Goal: Task Accomplishment & Management: Manage account settings

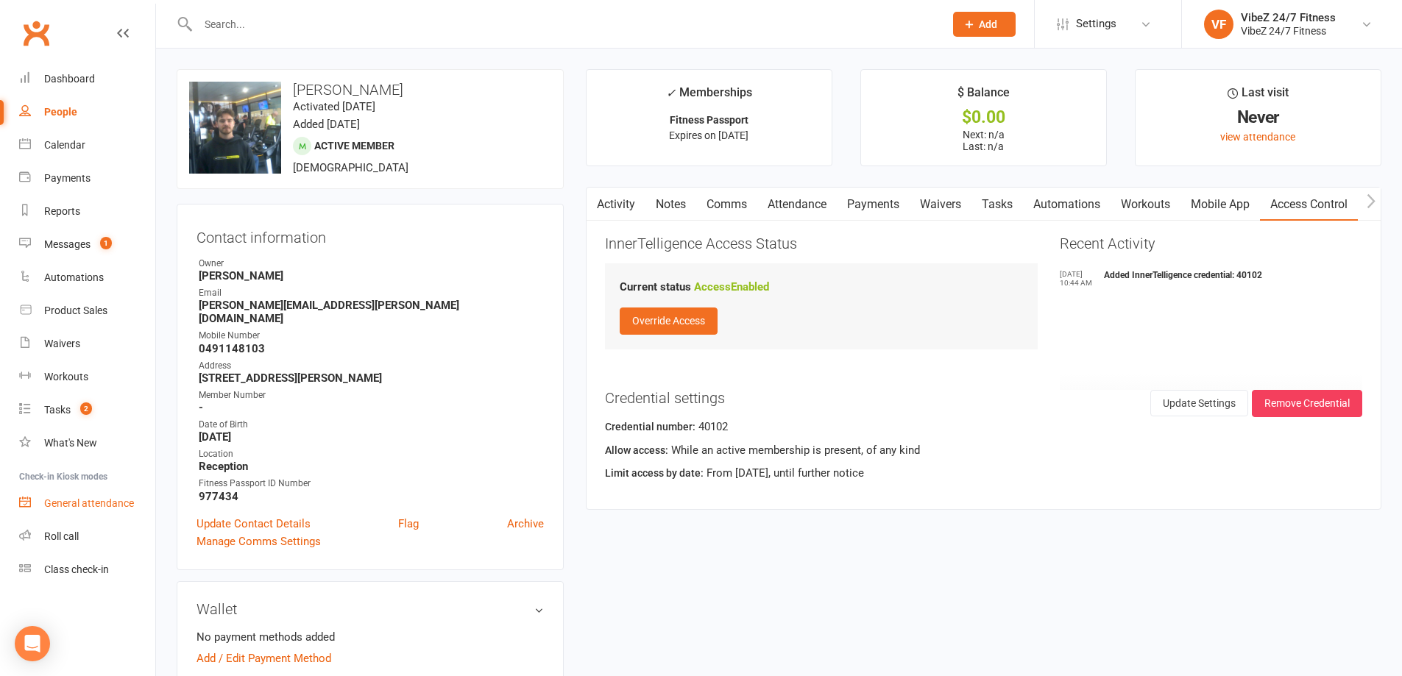
click at [105, 507] on div "General attendance" at bounding box center [89, 503] width 90 height 12
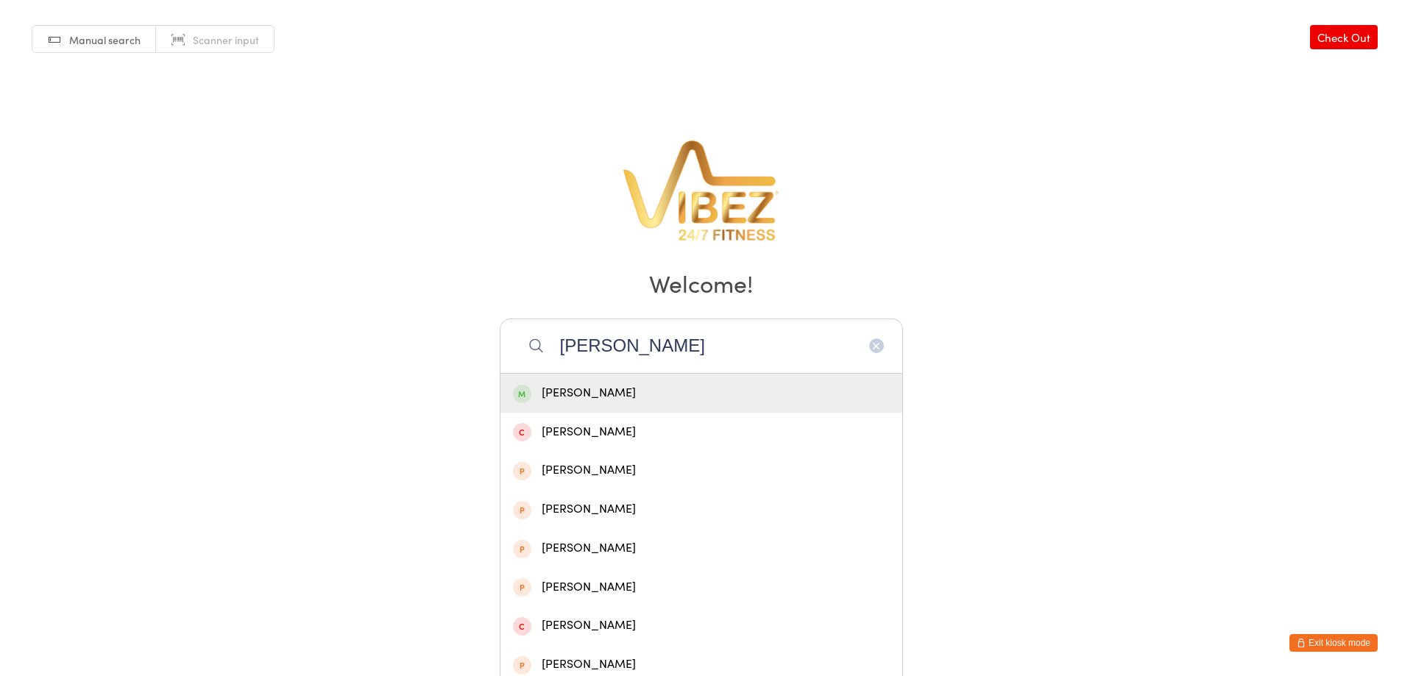
type input "REUBEN"
click at [693, 381] on div "[PERSON_NAME]" at bounding box center [701, 393] width 402 height 39
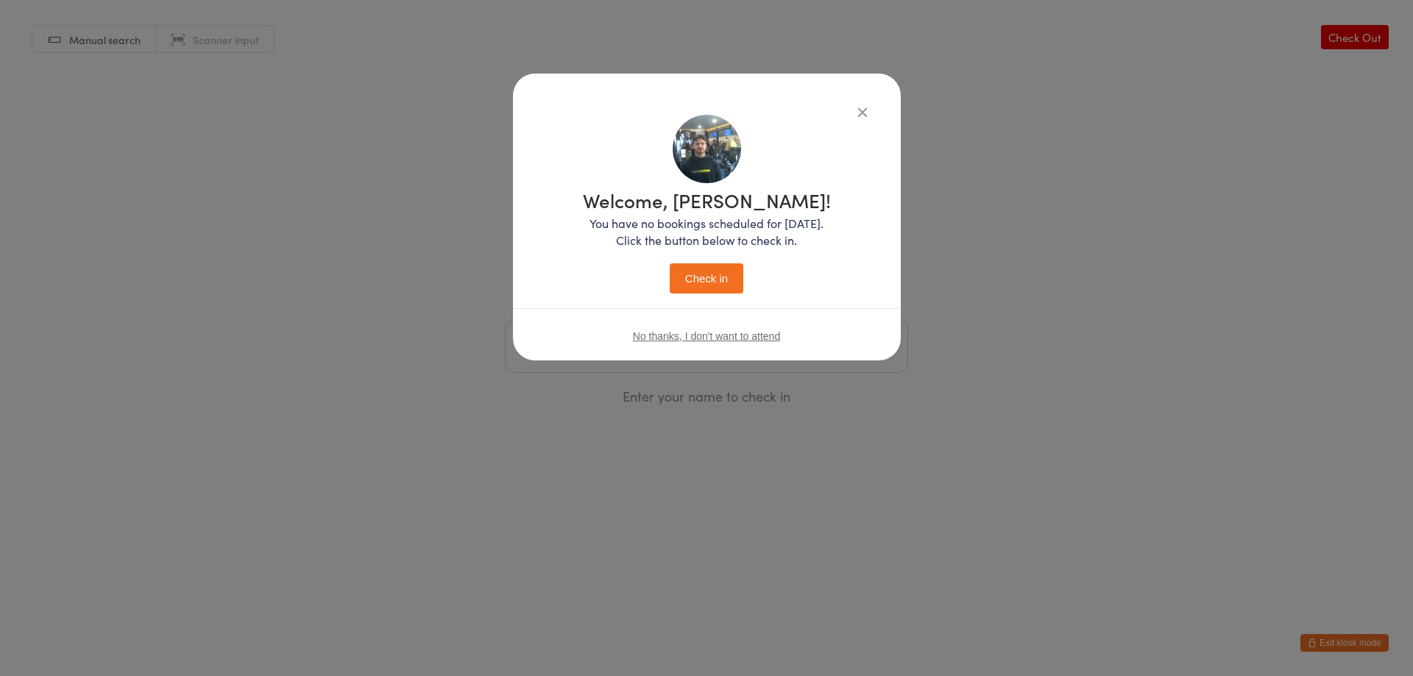
click at [728, 283] on button "Check in" at bounding box center [706, 278] width 74 height 30
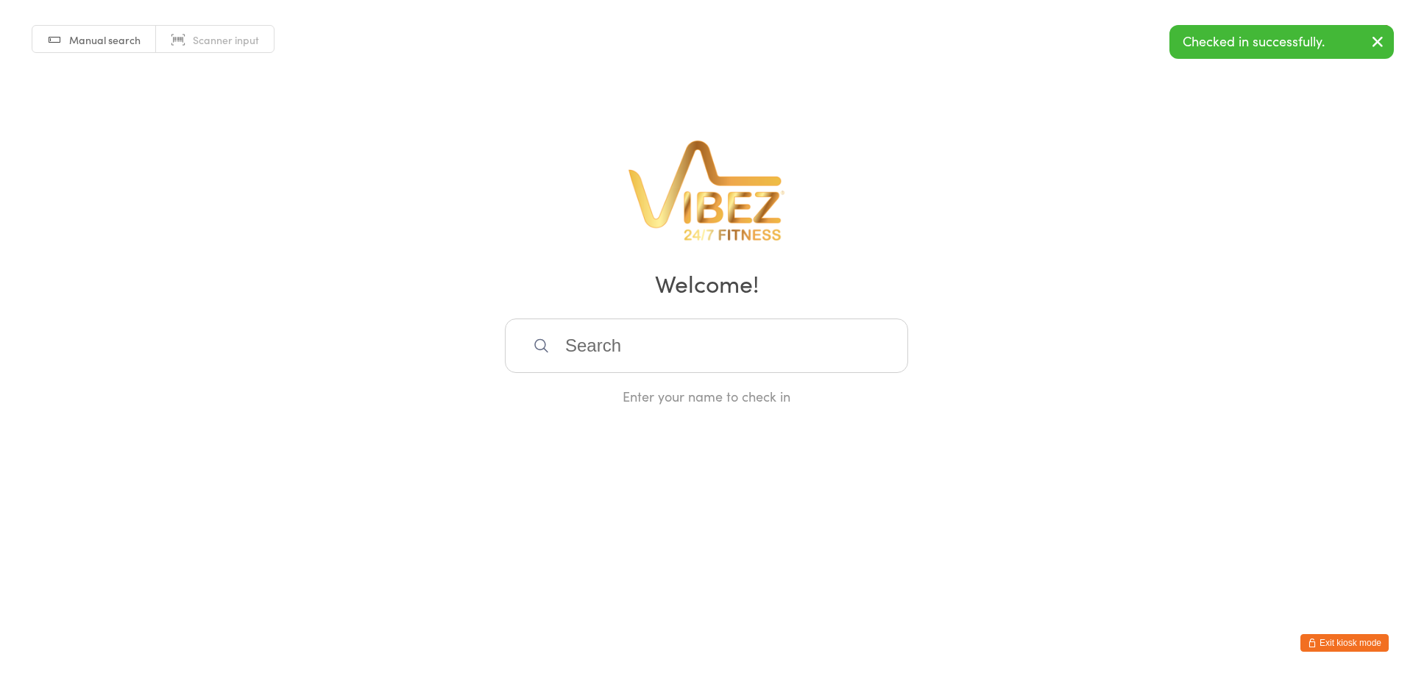
click at [1331, 641] on button "Exit kiosk mode" at bounding box center [1344, 643] width 88 height 18
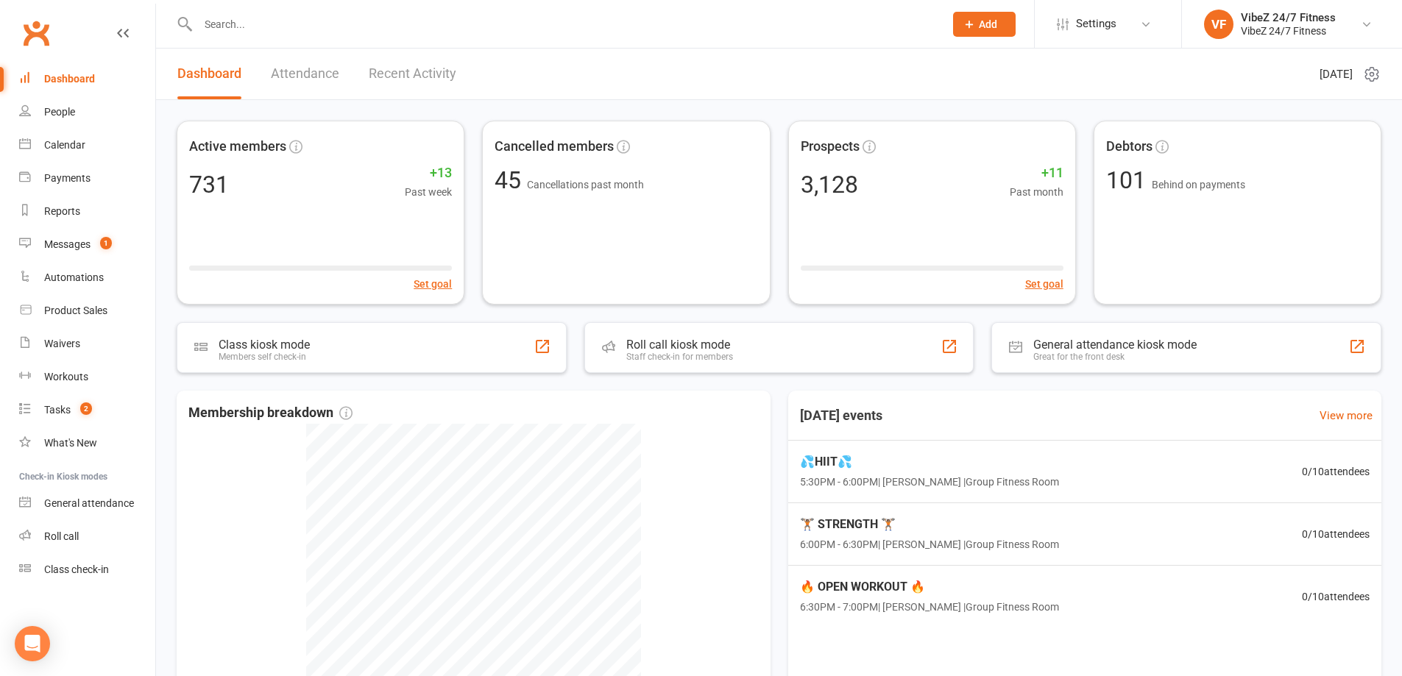
click at [300, 21] on input "text" at bounding box center [563, 24] width 740 height 21
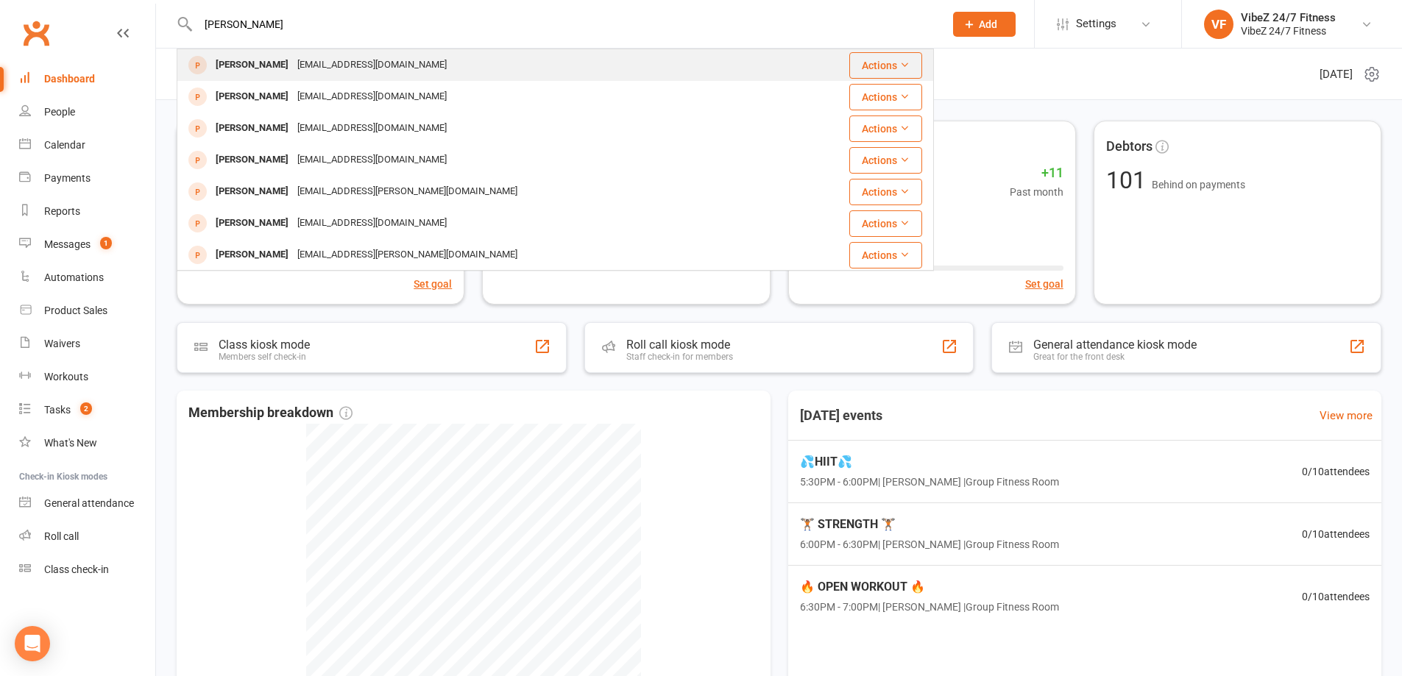
type input "[PERSON_NAME]"
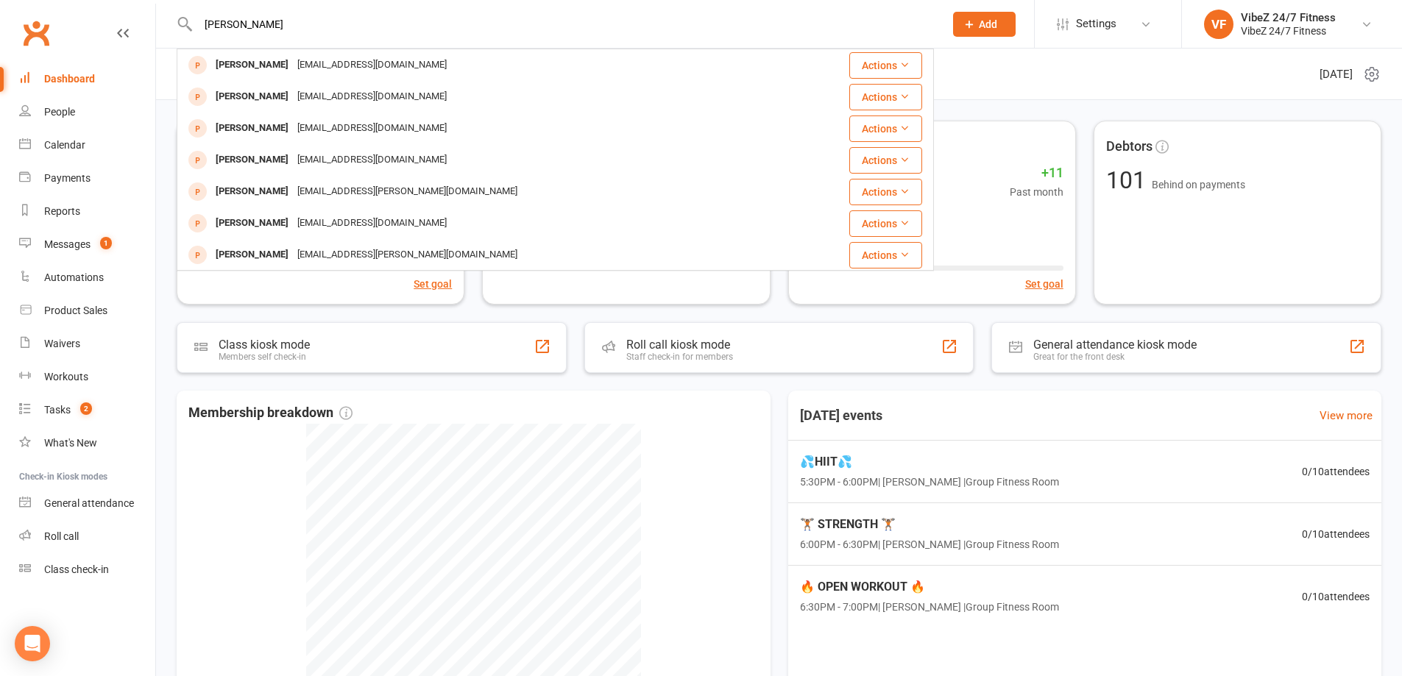
click at [970, 59] on header "Dashboard Attendance Recent Activity [DATE]" at bounding box center [779, 74] width 1246 height 51
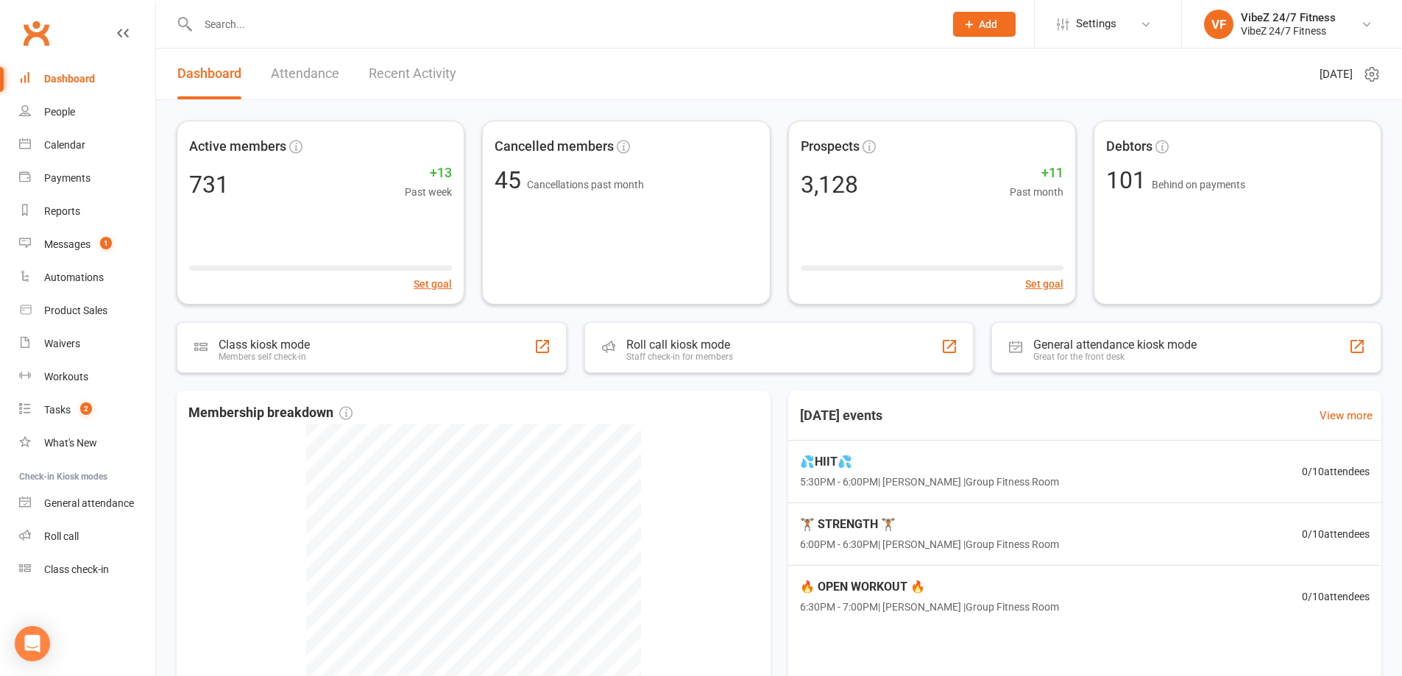
click at [375, 29] on input "text" at bounding box center [563, 24] width 740 height 21
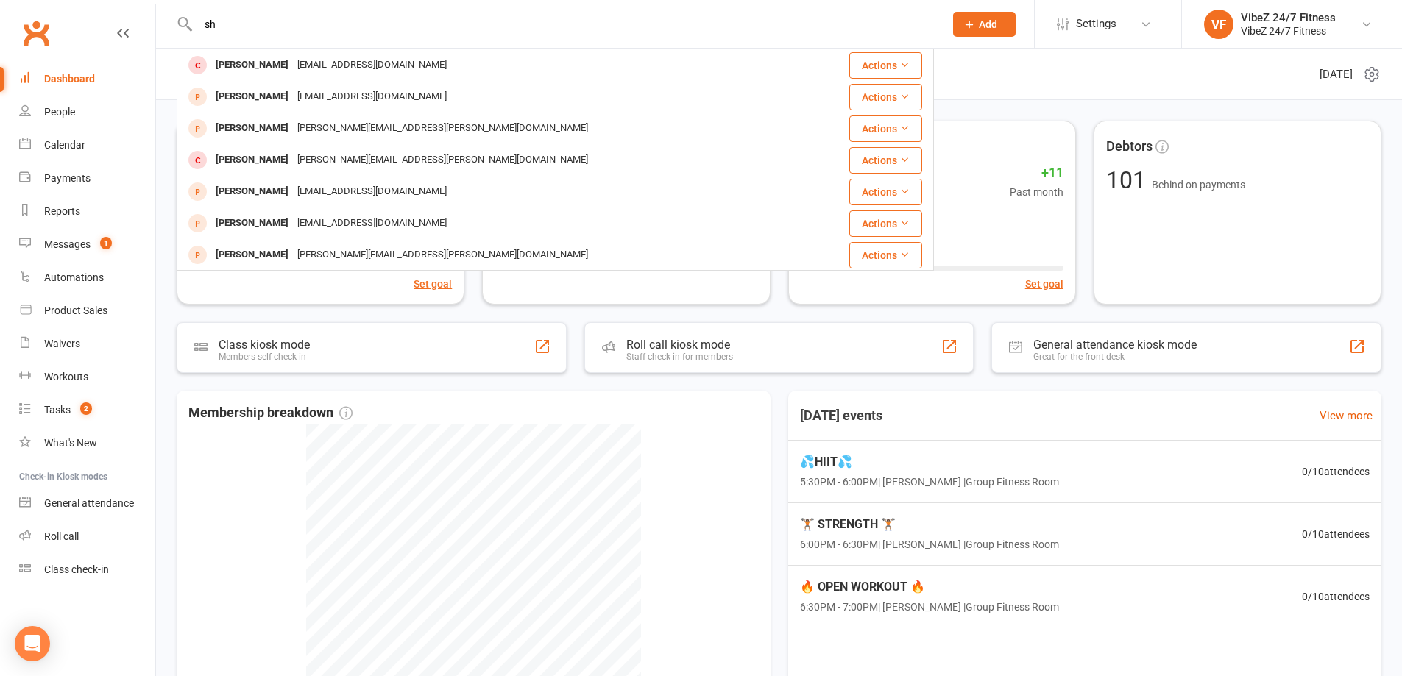
type input "s"
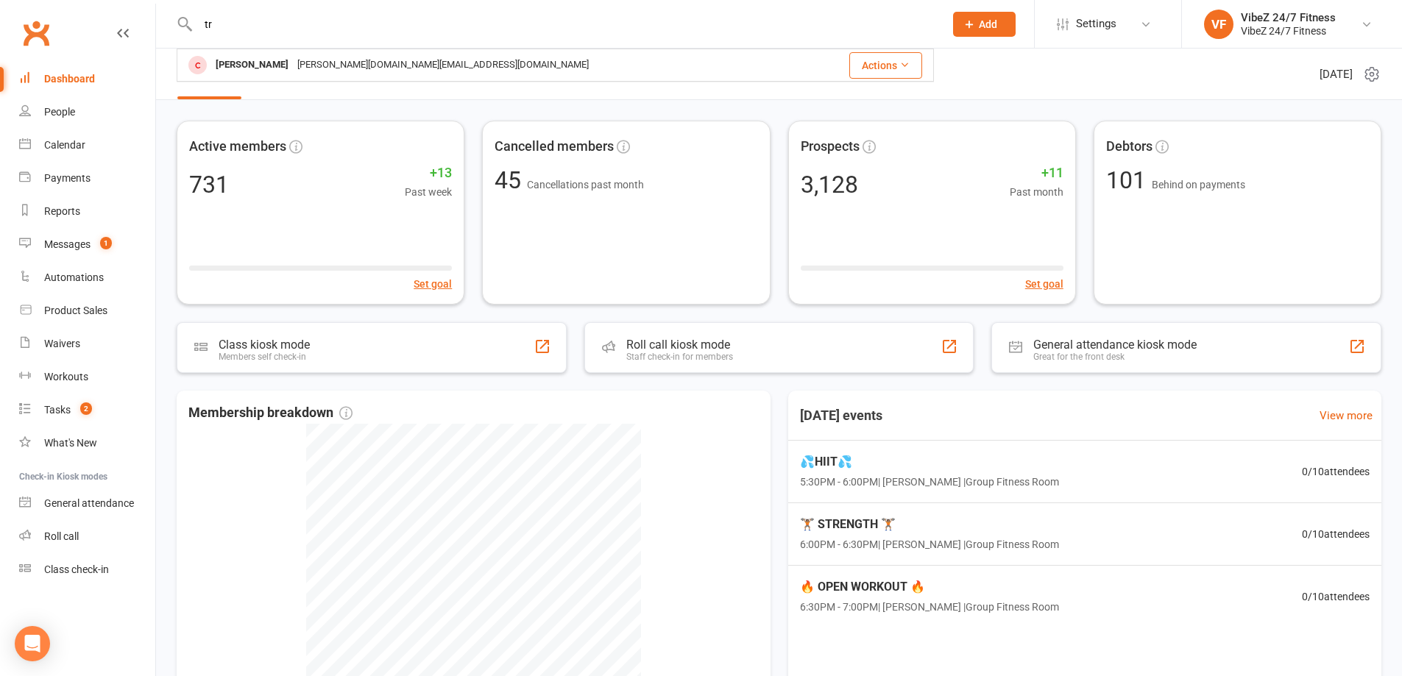
type input "t"
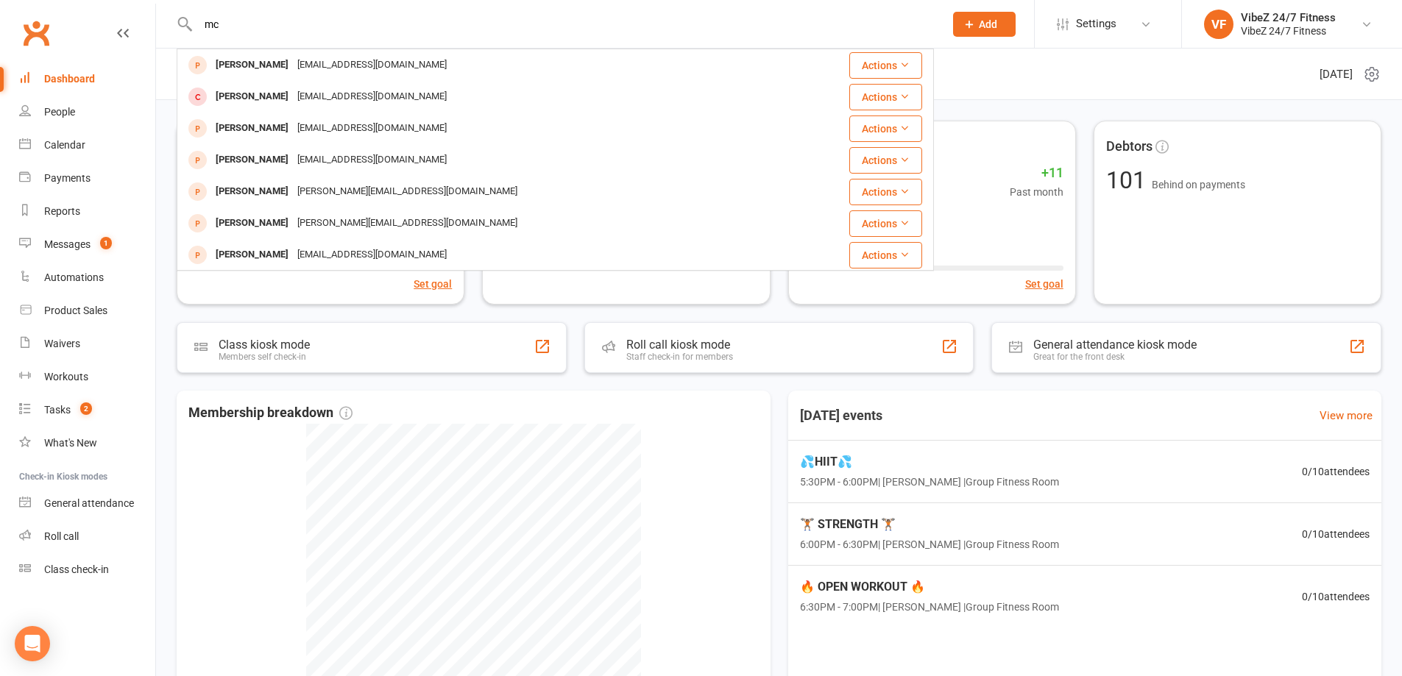
type input "m"
type input "c"
type input "j"
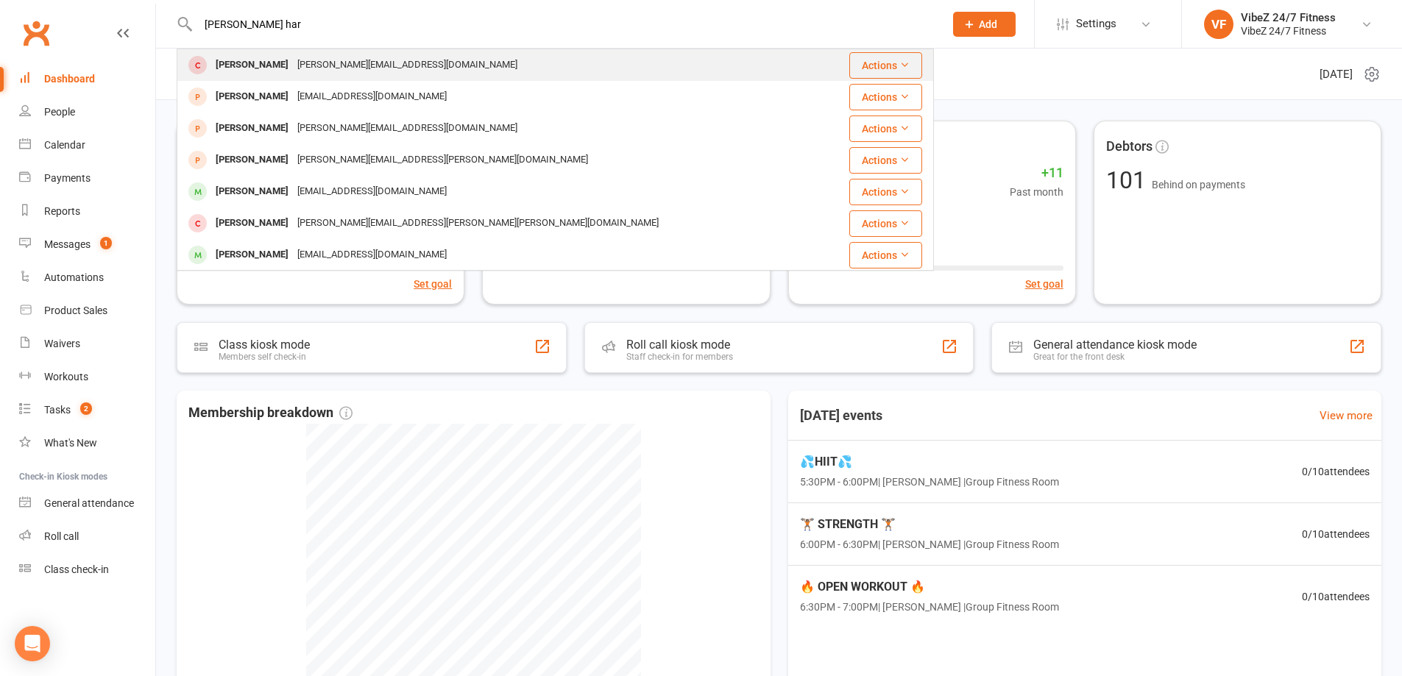
type input "[PERSON_NAME] har"
click at [317, 64] on div "[PERSON_NAME][EMAIL_ADDRESS][DOMAIN_NAME]" at bounding box center [407, 64] width 229 height 21
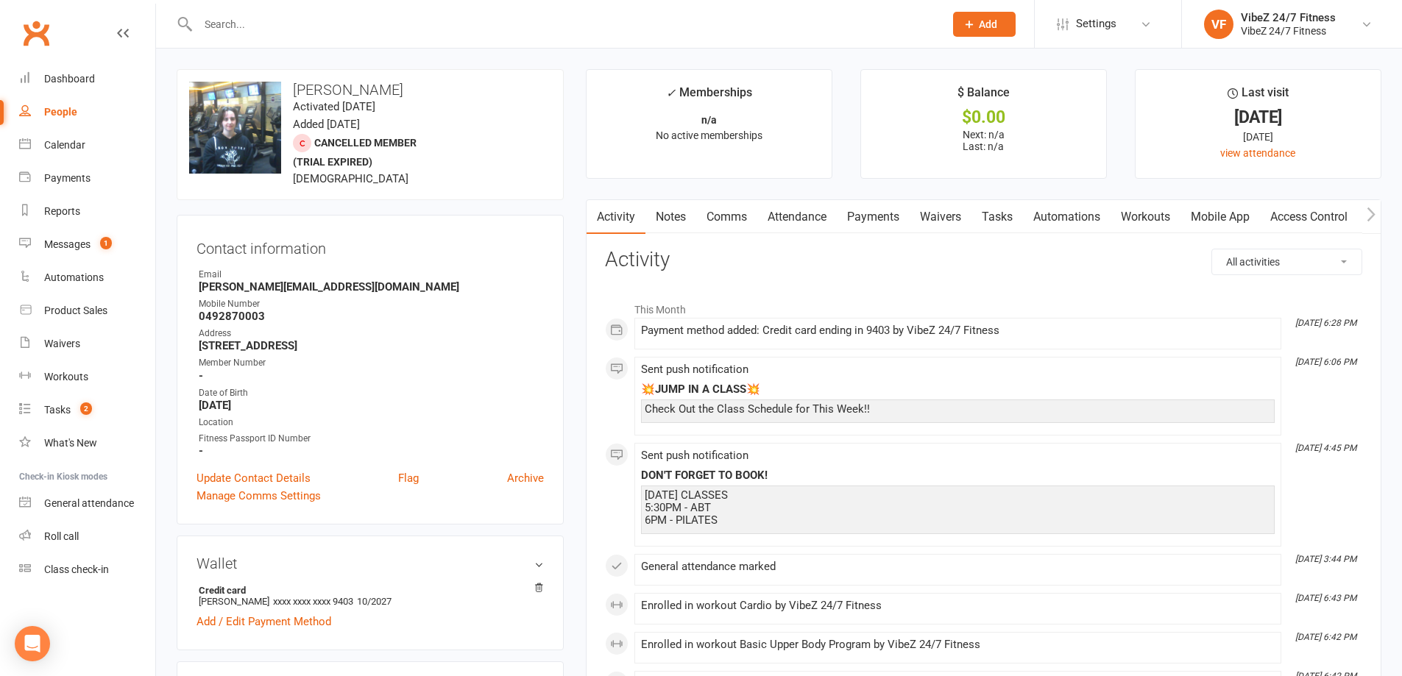
click at [1282, 213] on link "Access Control" at bounding box center [1309, 217] width 98 height 34
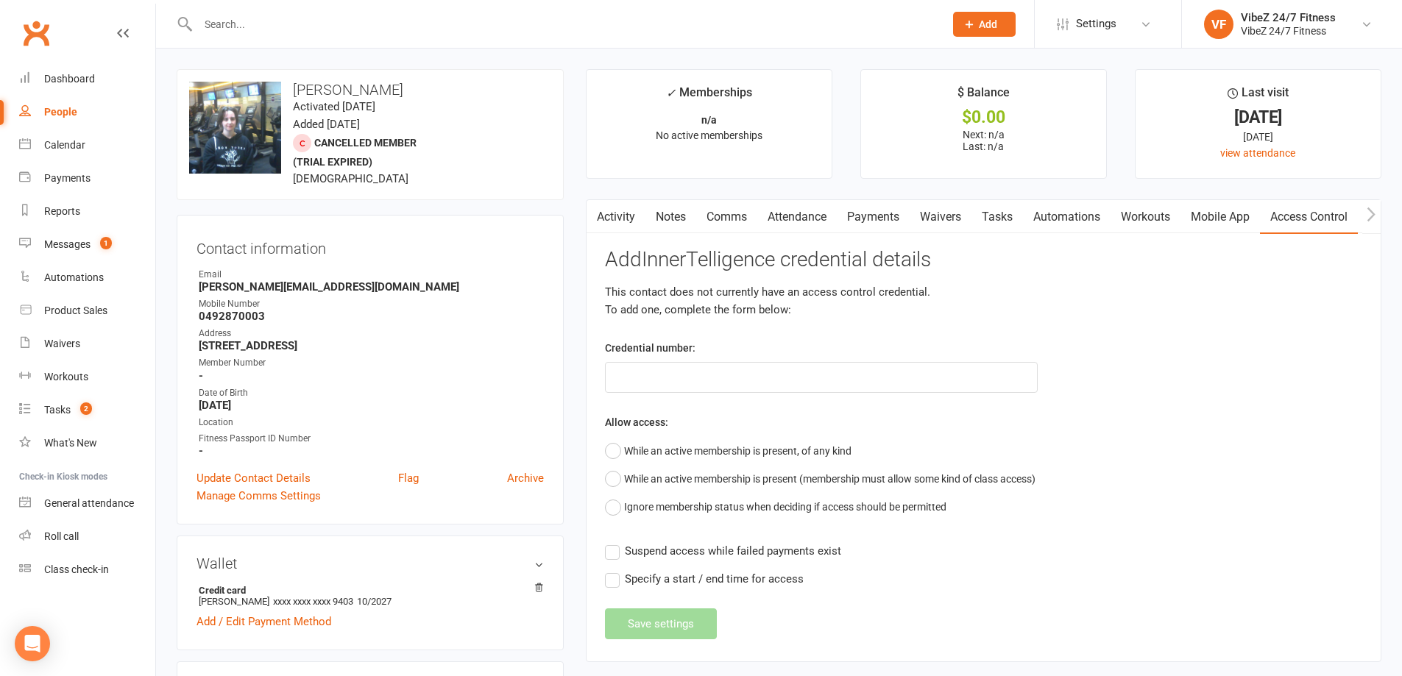
click at [288, 22] on input "text" at bounding box center [563, 24] width 740 height 21
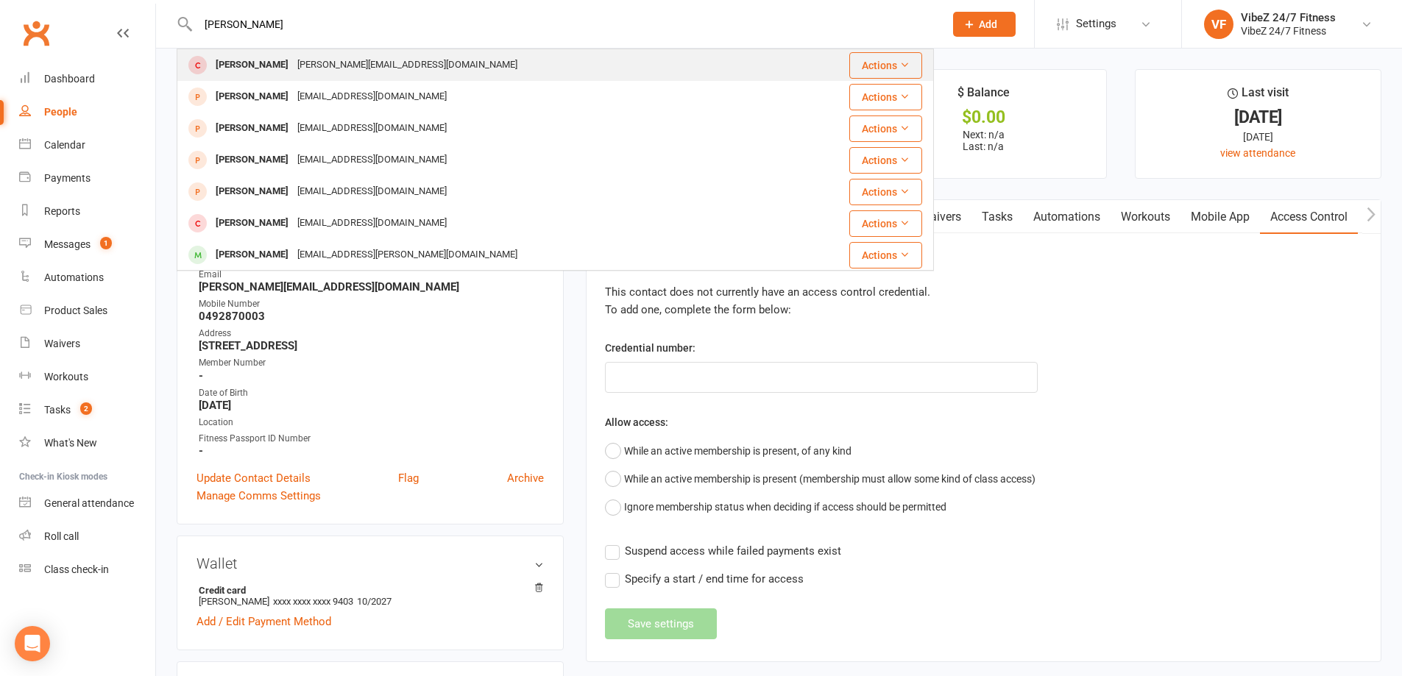
type input "[PERSON_NAME]"
click at [239, 59] on div "[PERSON_NAME]" at bounding box center [252, 64] width 82 height 21
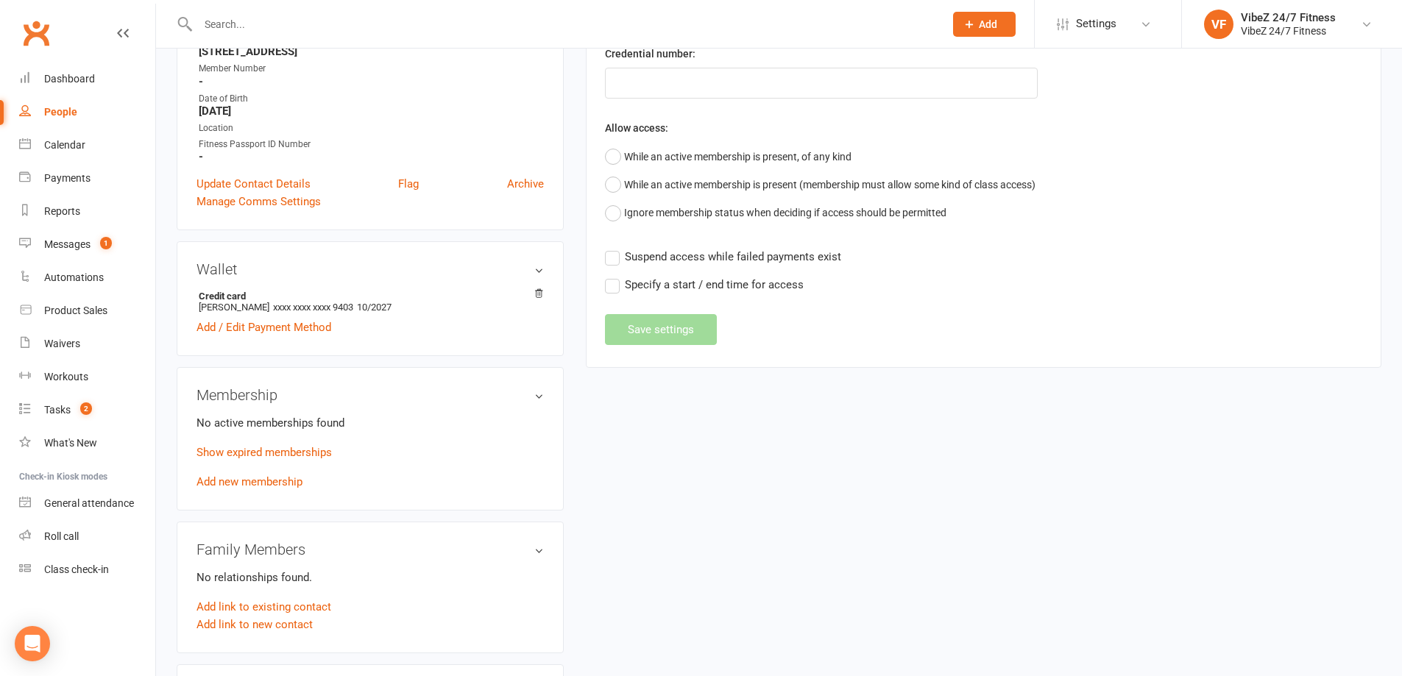
click at [368, 366] on aside "upload photo change photo [PERSON_NAME] Activated [DATE] Added [DATE] Cancelled…" at bounding box center [370, 595] width 387 height 1640
click at [274, 479] on link "Add new membership" at bounding box center [249, 481] width 106 height 13
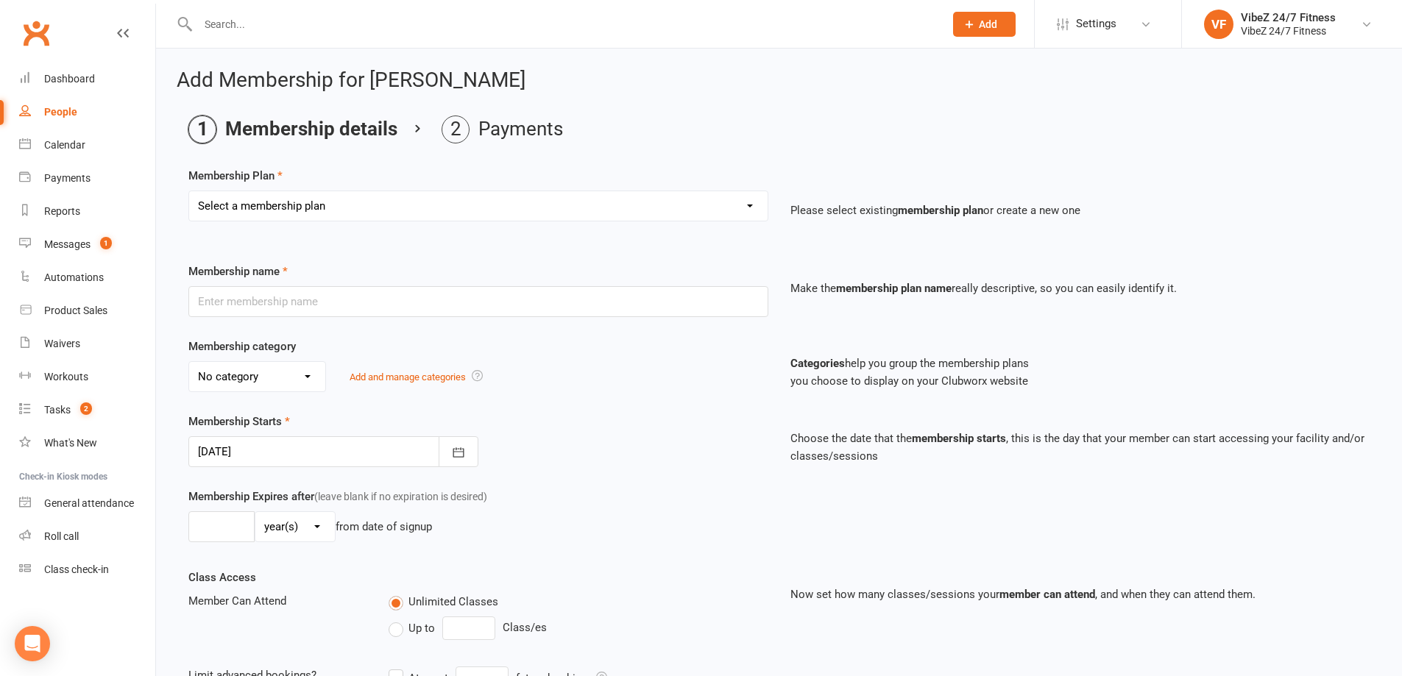
click at [540, 202] on select "Select a membership plan Create new Membership Plan Complimentary 12 Month Memb…" at bounding box center [478, 205] width 578 height 29
select select "3"
click at [189, 191] on select "Select a membership plan Create new Membership Plan Complimentary 12 Month Memb…" at bounding box center [478, 205] width 578 height 29
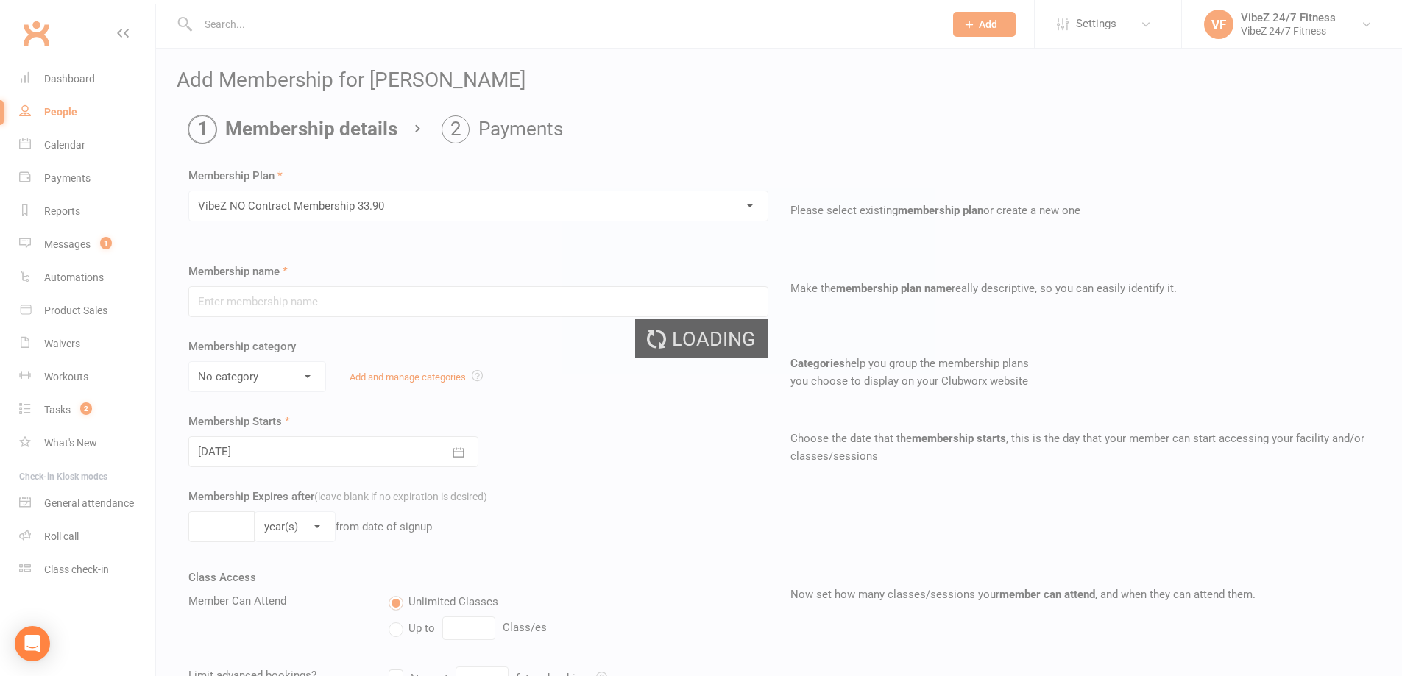
type input "VibeZ NO Contract Membership 33.90"
select select "2"
type input "0"
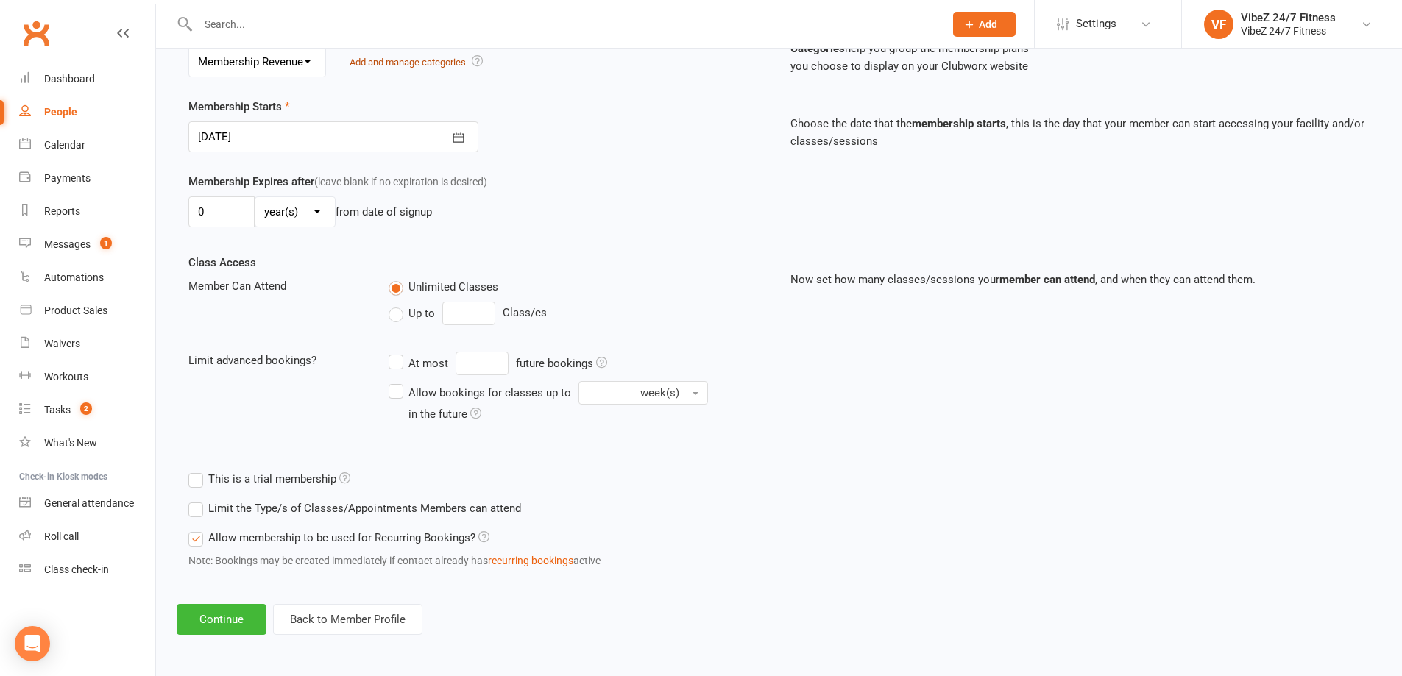
scroll to position [316, 0]
click at [224, 619] on button "Continue" at bounding box center [222, 618] width 90 height 31
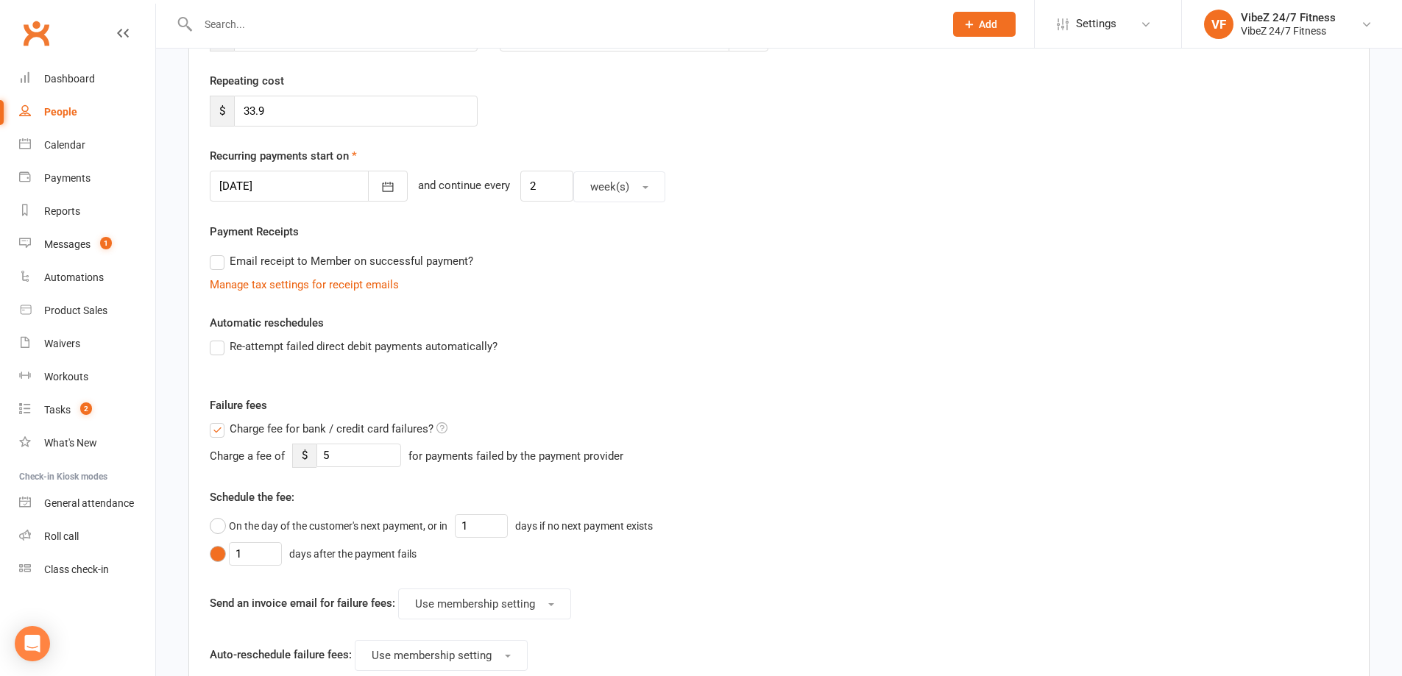
scroll to position [235, 0]
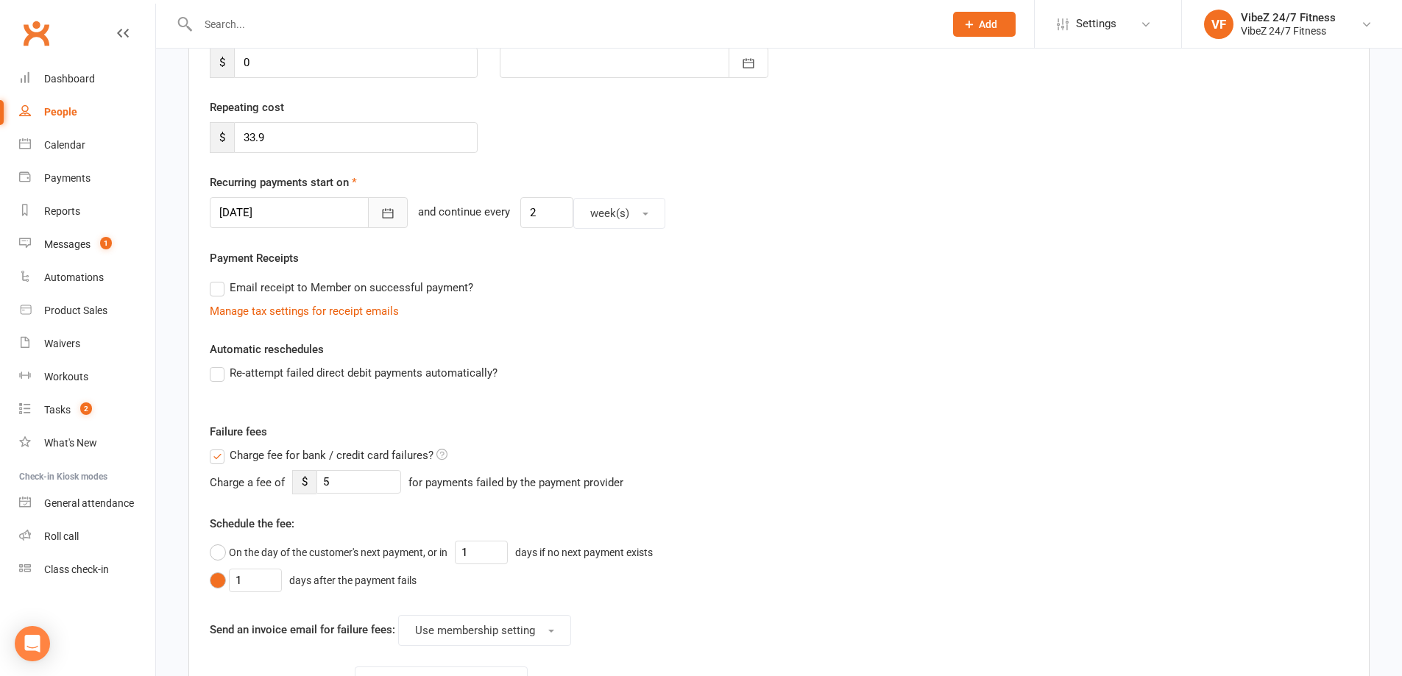
click at [368, 205] on button "button" at bounding box center [388, 212] width 40 height 31
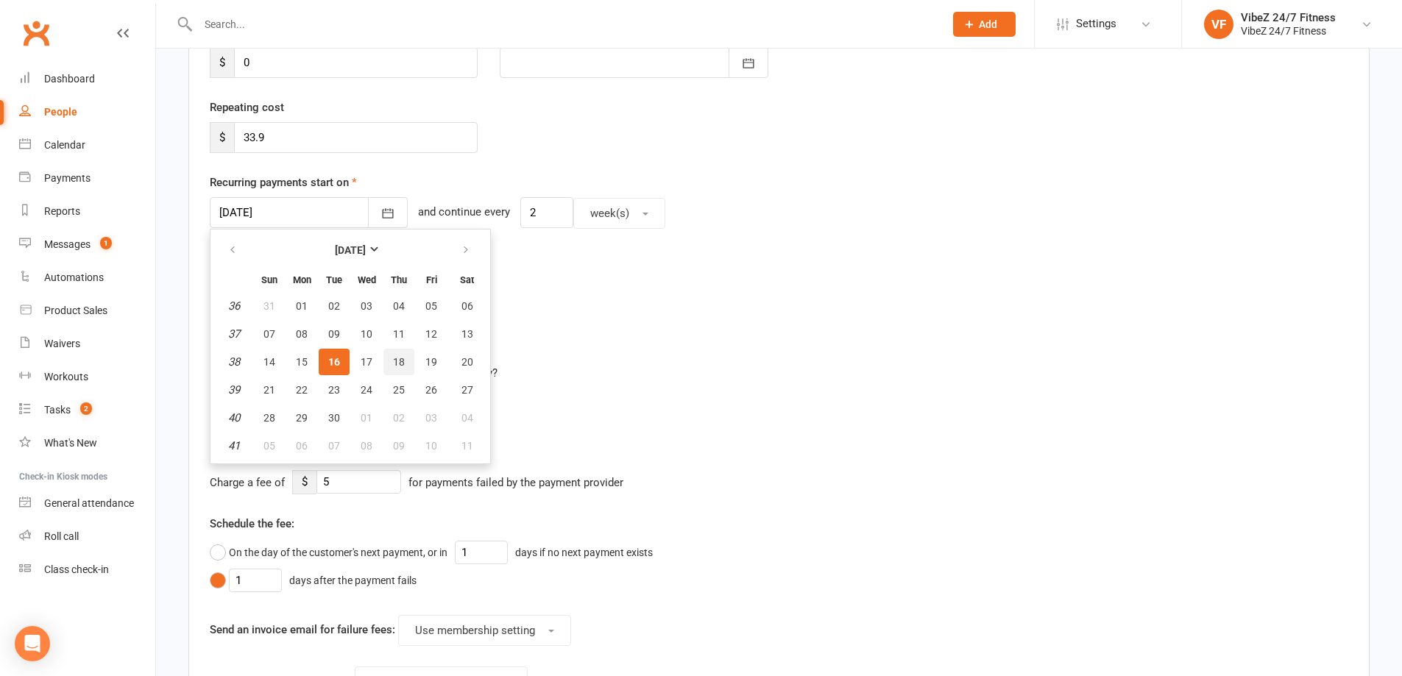
click at [395, 355] on button "18" at bounding box center [398, 362] width 31 height 26
type input "[DATE]"
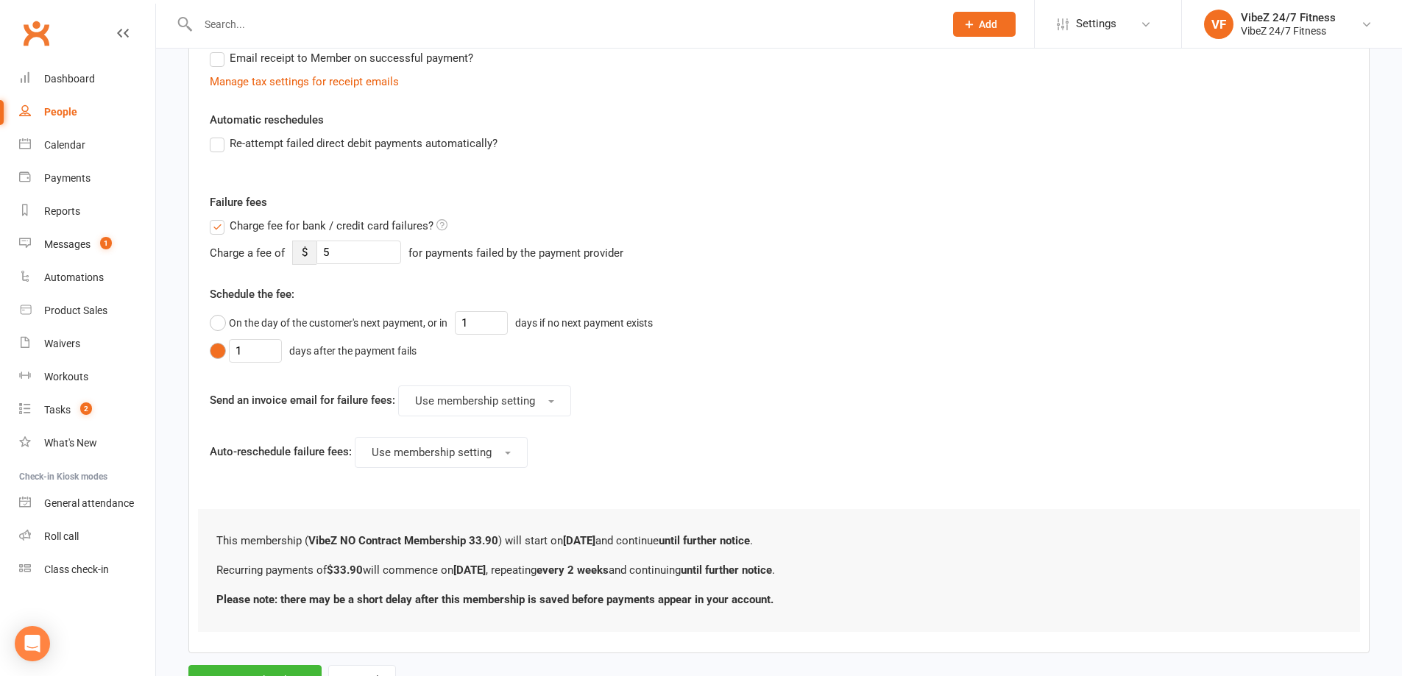
scroll to position [530, 0]
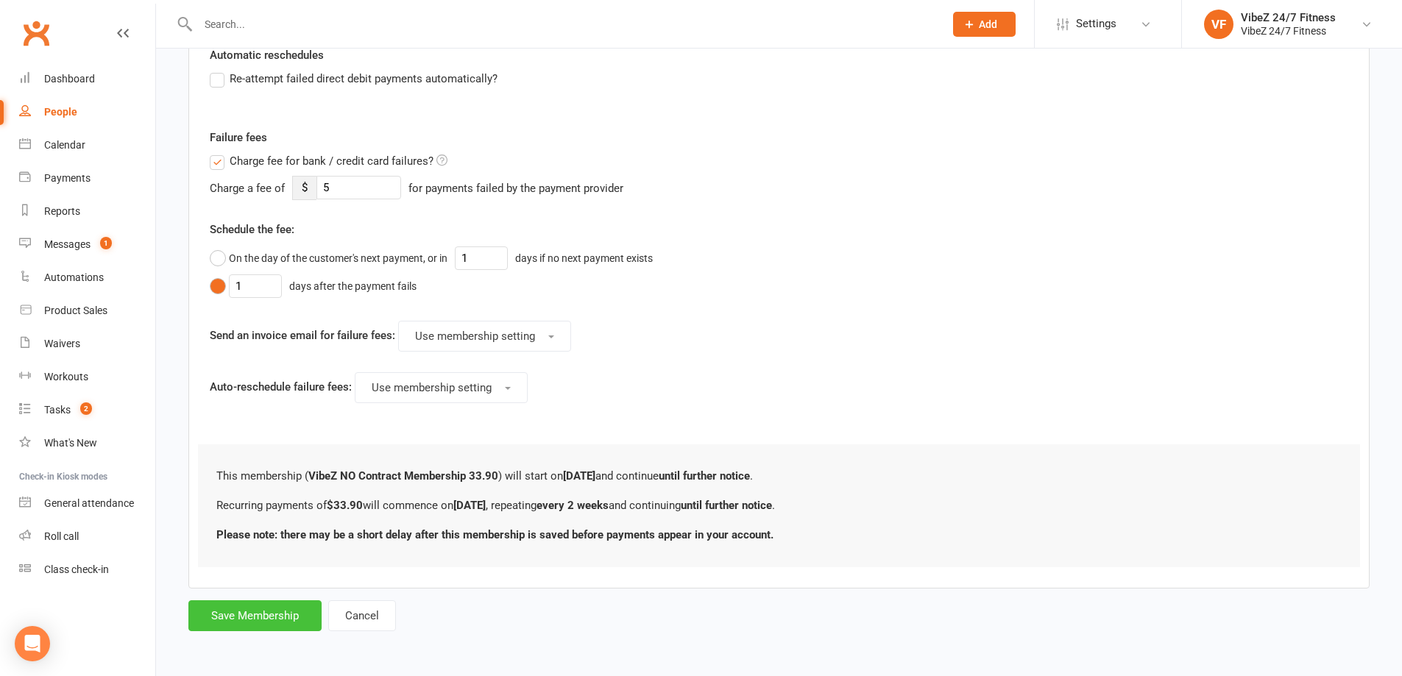
click at [302, 616] on button "Save Membership" at bounding box center [254, 615] width 133 height 31
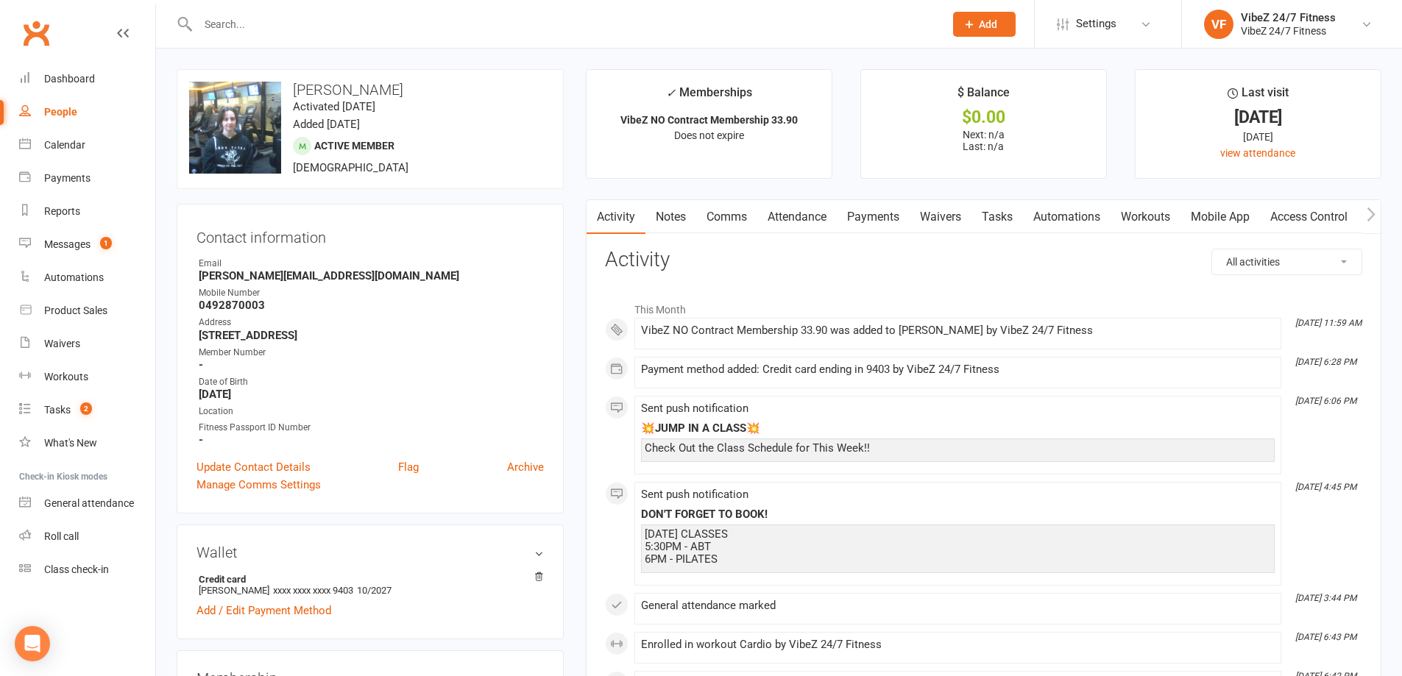
click at [675, 219] on link "Notes" at bounding box center [670, 217] width 51 height 34
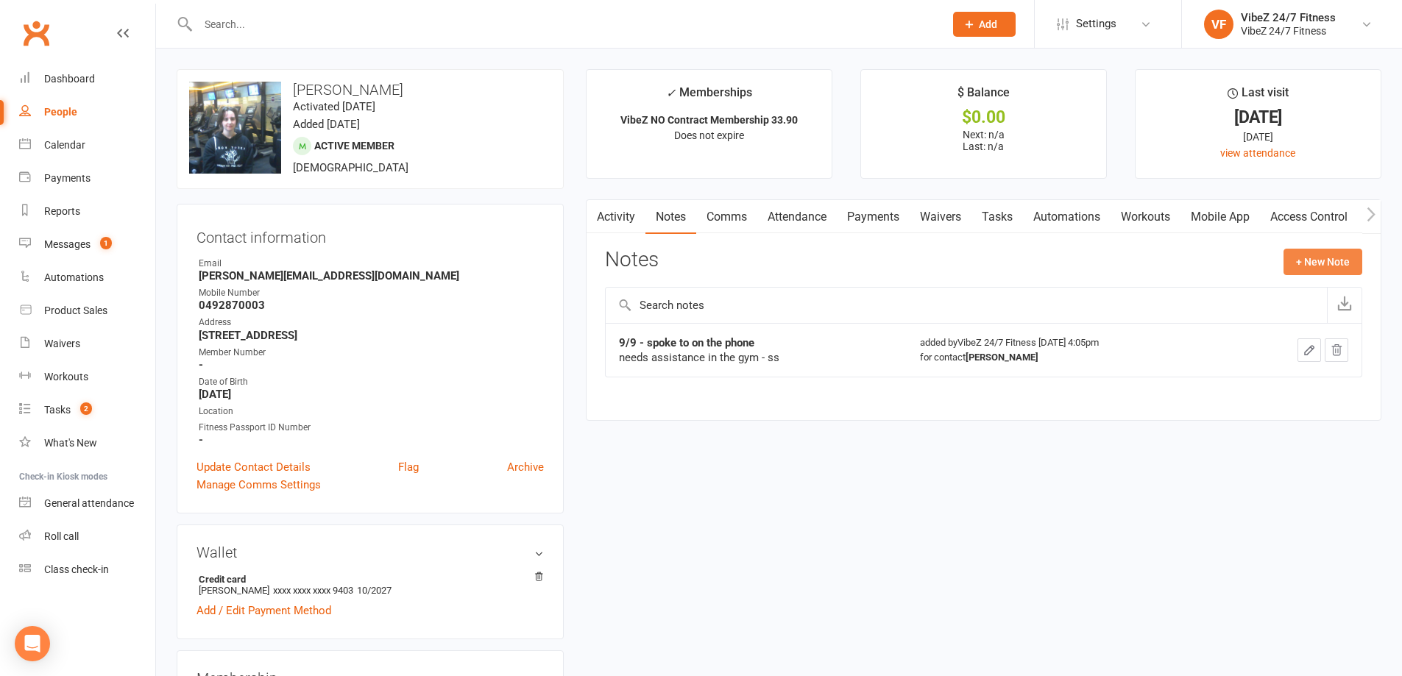
click at [1313, 257] on button "+ New Note" at bounding box center [1322, 262] width 79 height 26
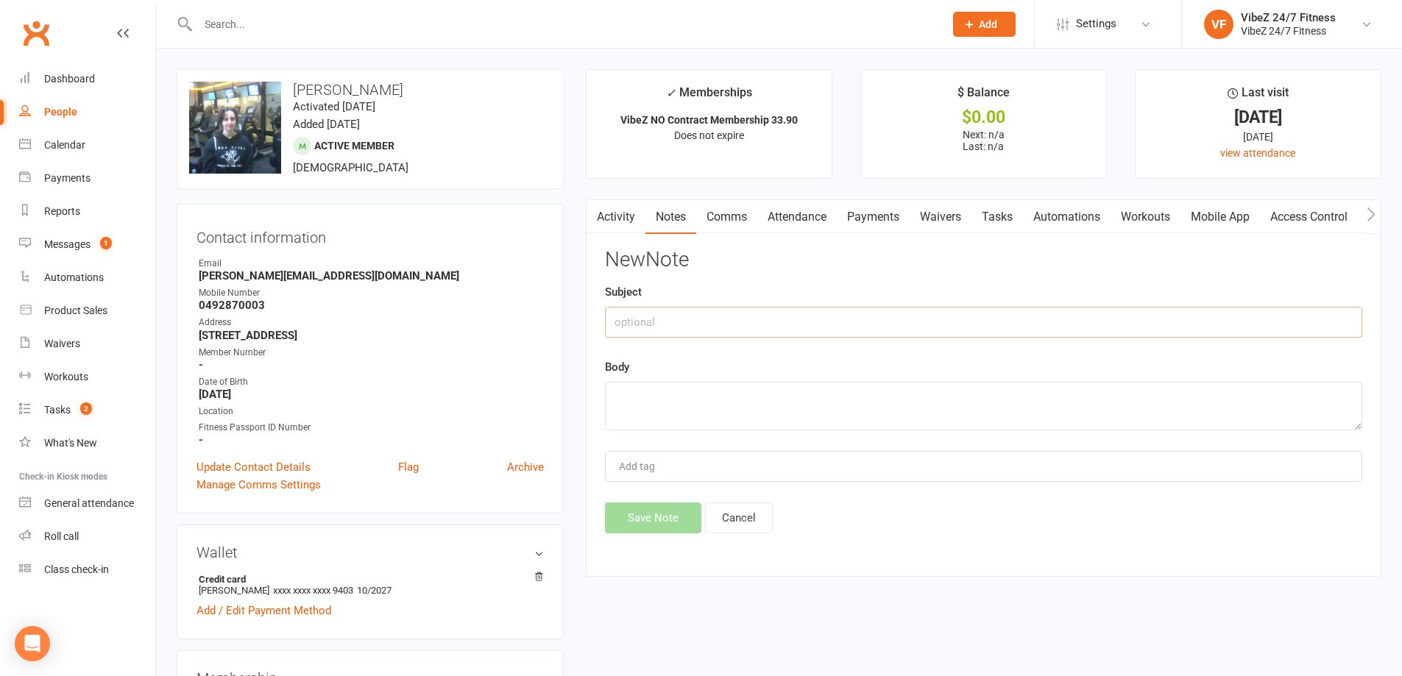
click at [739, 322] on input "text" at bounding box center [983, 322] width 757 height 31
type input "[DATE] Access Pass"
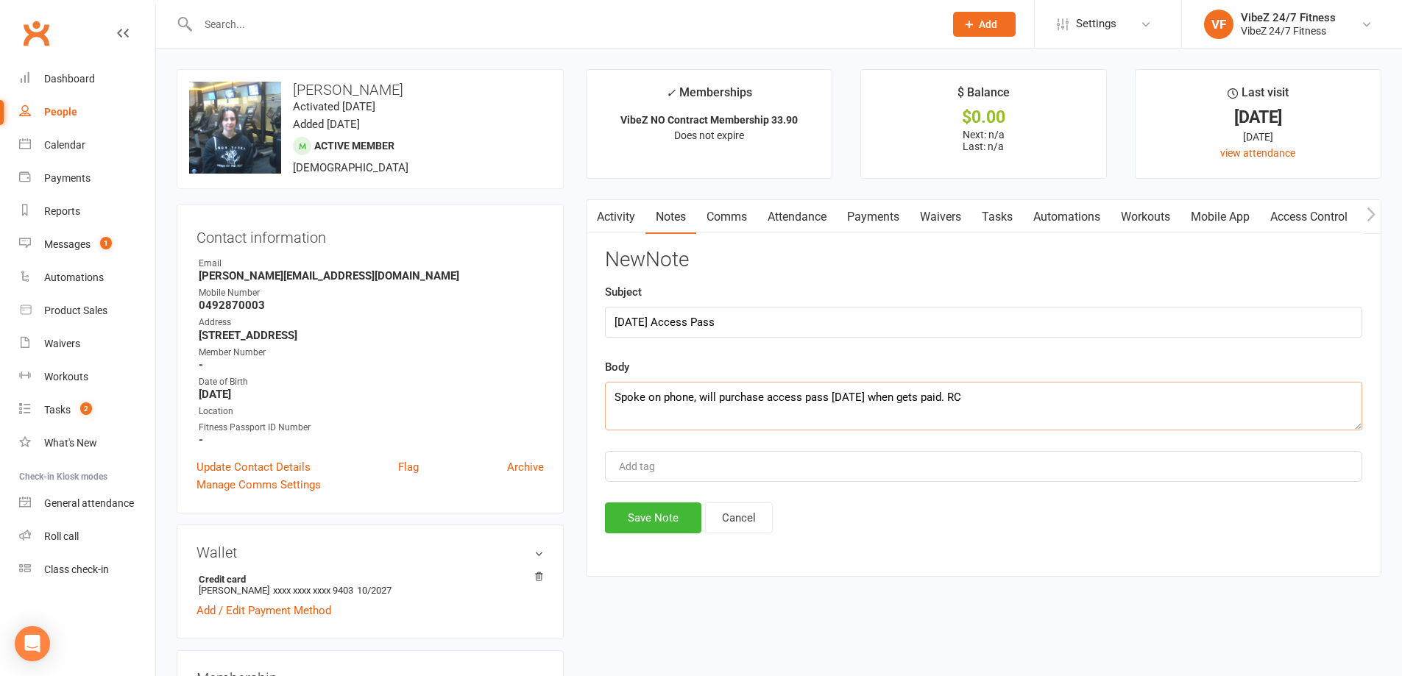
click at [1030, 406] on textarea "Spoke on phone, will purchase access pass [DATE] when gets paid. RC" at bounding box center [983, 406] width 757 height 49
type textarea "Spoke on phone, will purchase access pass [DATE] when gets paid. RC"
click at [666, 516] on button "Save Note" at bounding box center [653, 517] width 96 height 31
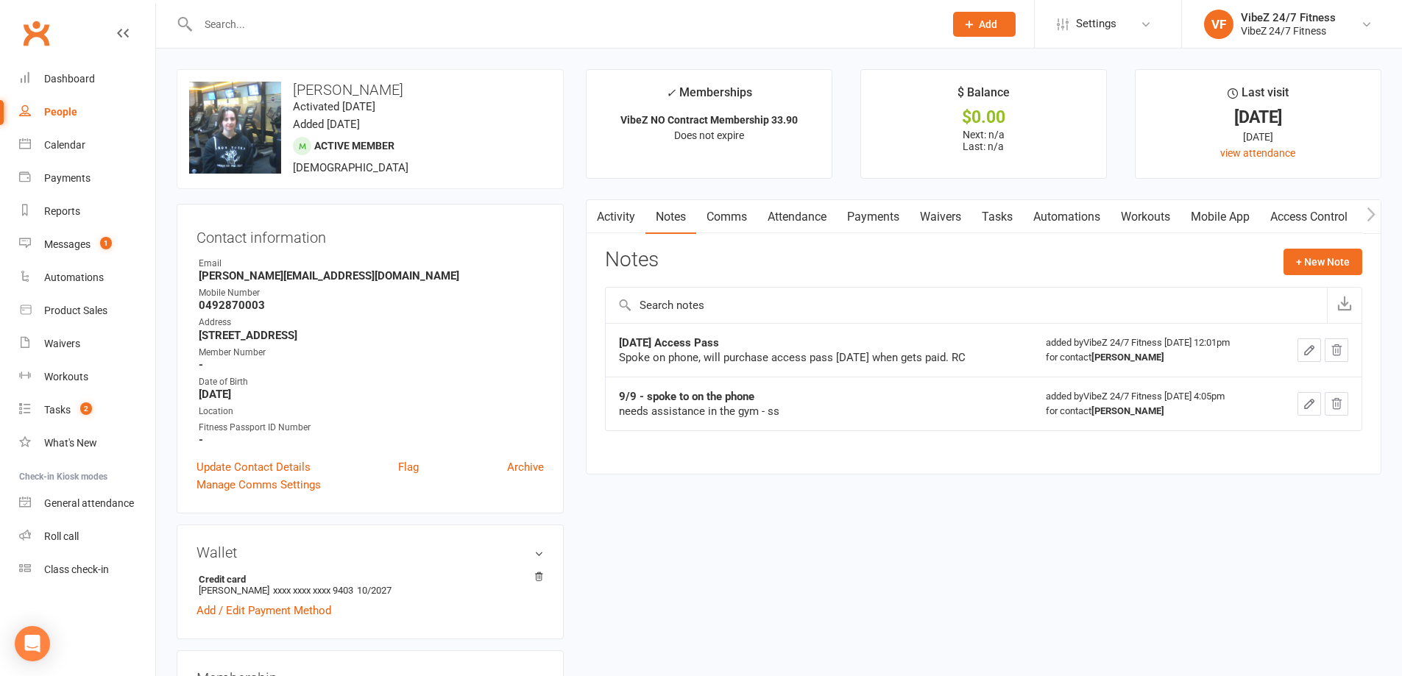
click at [410, 24] on input "text" at bounding box center [563, 24] width 740 height 21
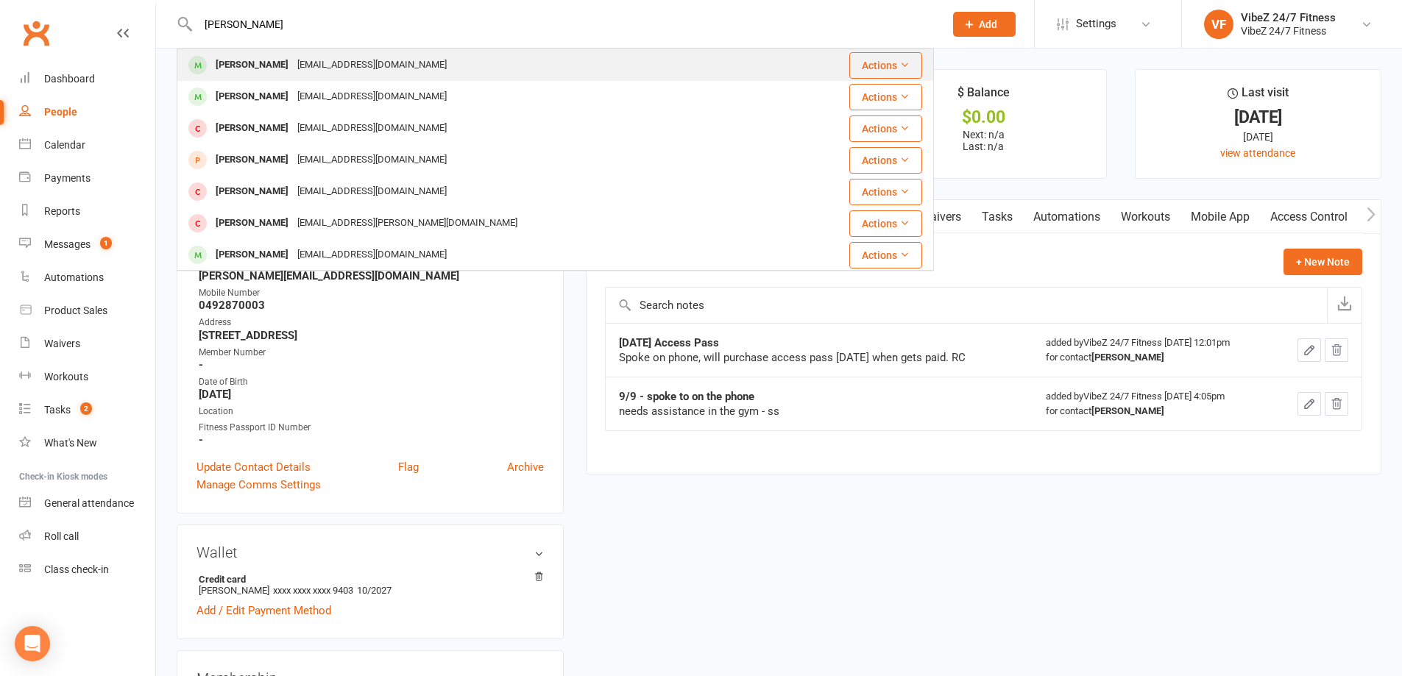
type input "[PERSON_NAME]"
click at [271, 59] on div "[PERSON_NAME]" at bounding box center [252, 64] width 82 height 21
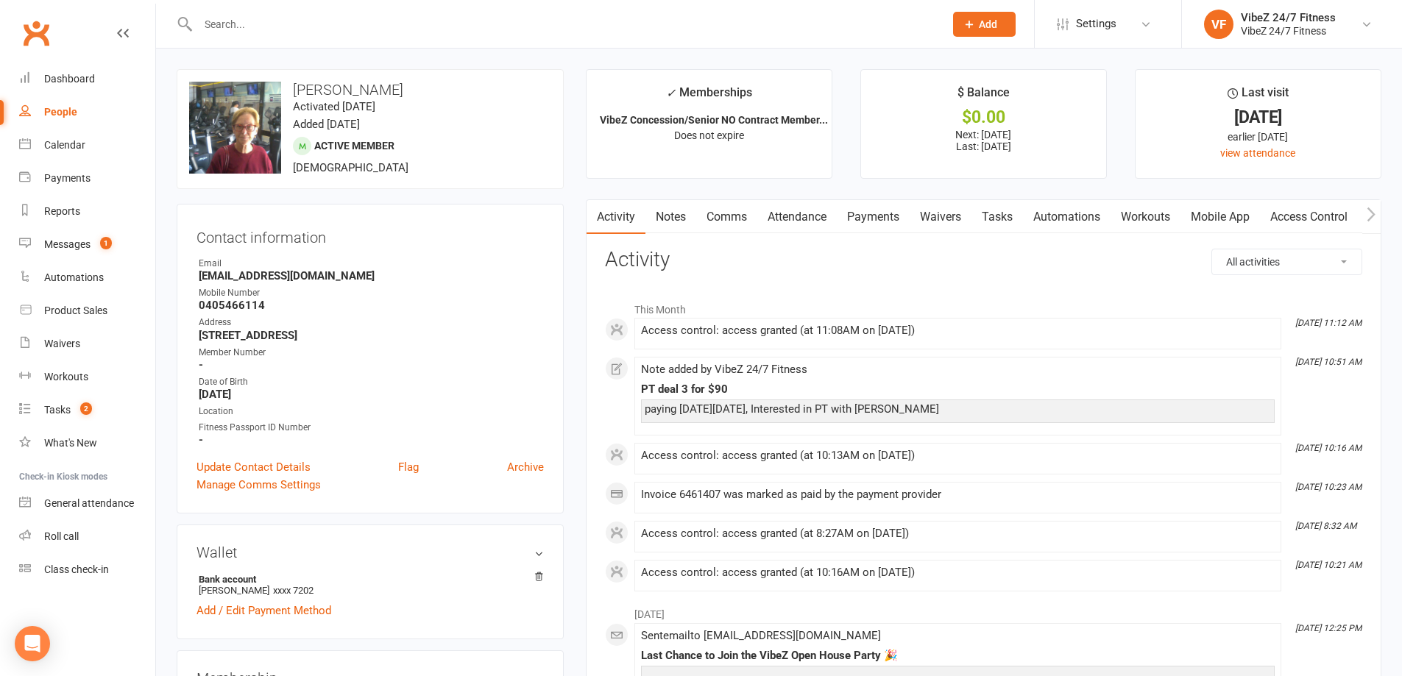
click at [327, 28] on input "text" at bounding box center [563, 24] width 740 height 21
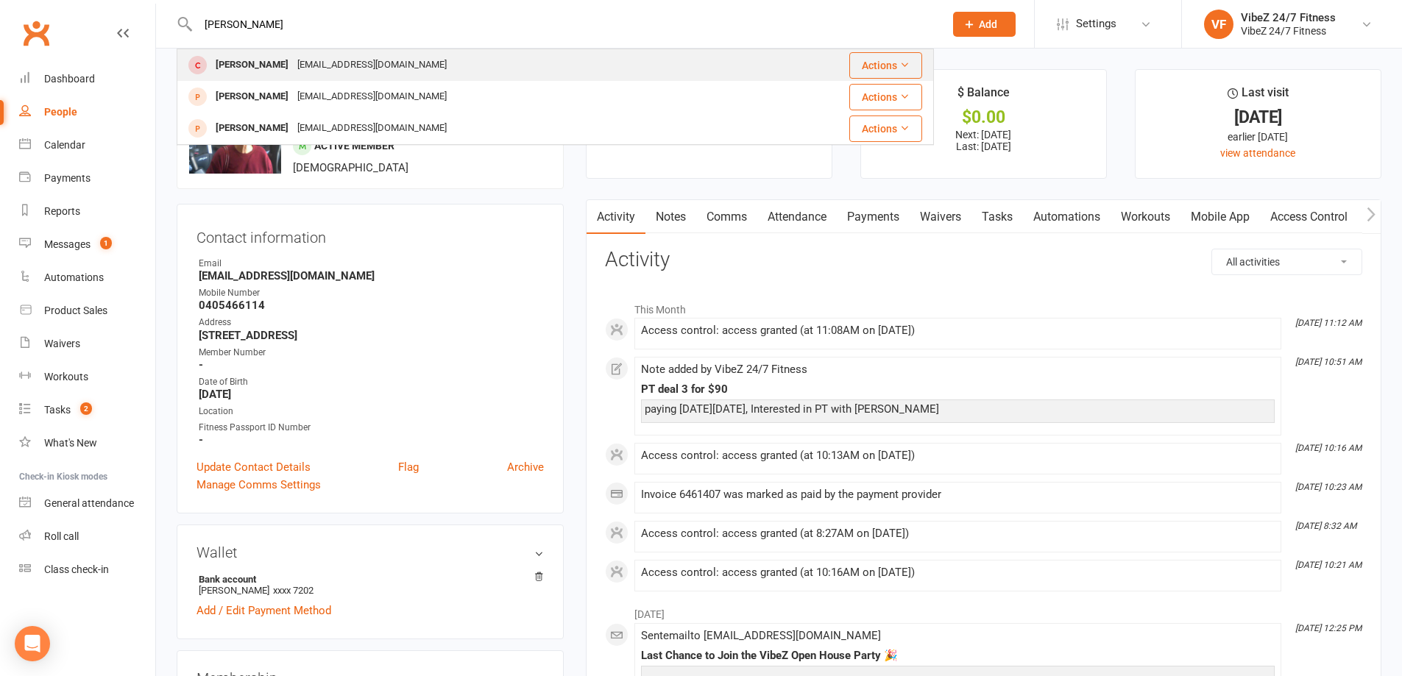
type input "[PERSON_NAME]"
click at [323, 62] on div "[EMAIL_ADDRESS][DOMAIN_NAME]" at bounding box center [372, 64] width 158 height 21
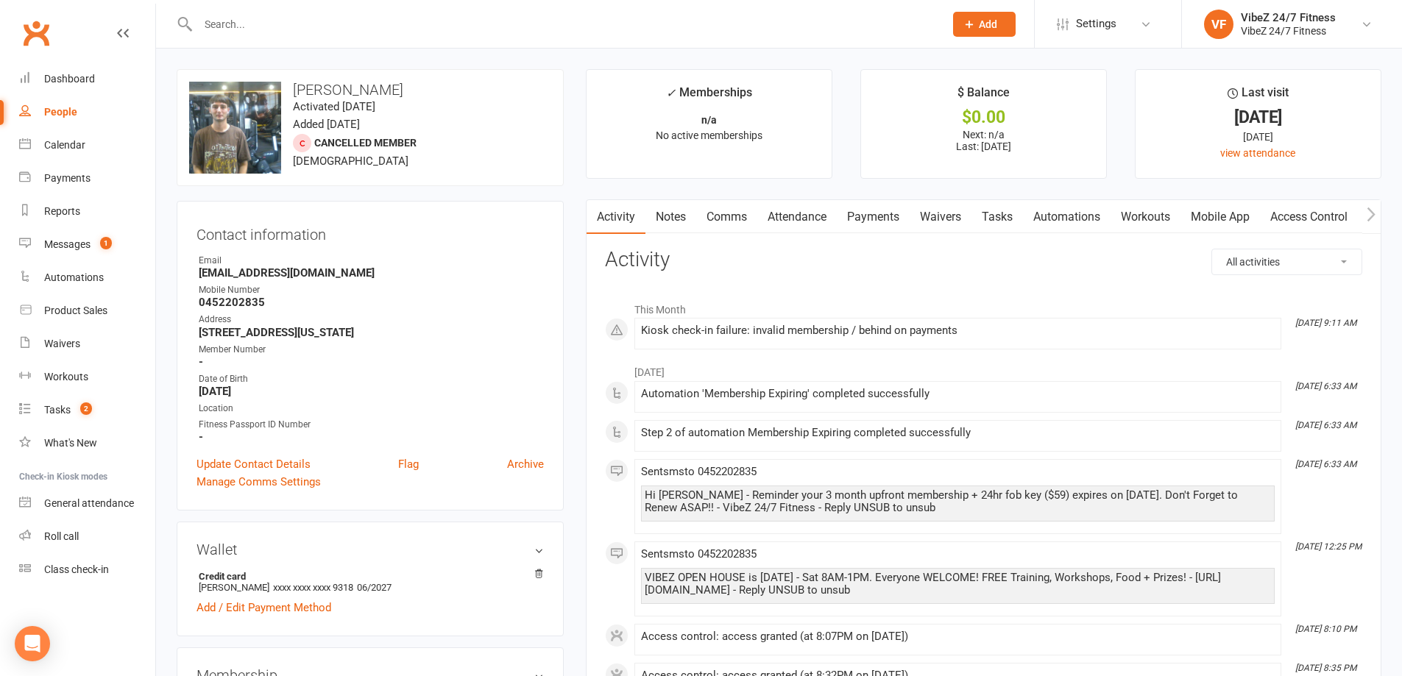
drag, startPoint x: 475, startPoint y: 216, endPoint x: 515, endPoint y: 453, distance: 241.1
click at [508, 413] on div "Contact information Owner Email [EMAIL_ADDRESS][DOMAIN_NAME] Mobile Number [PHO…" at bounding box center [370, 356] width 387 height 310
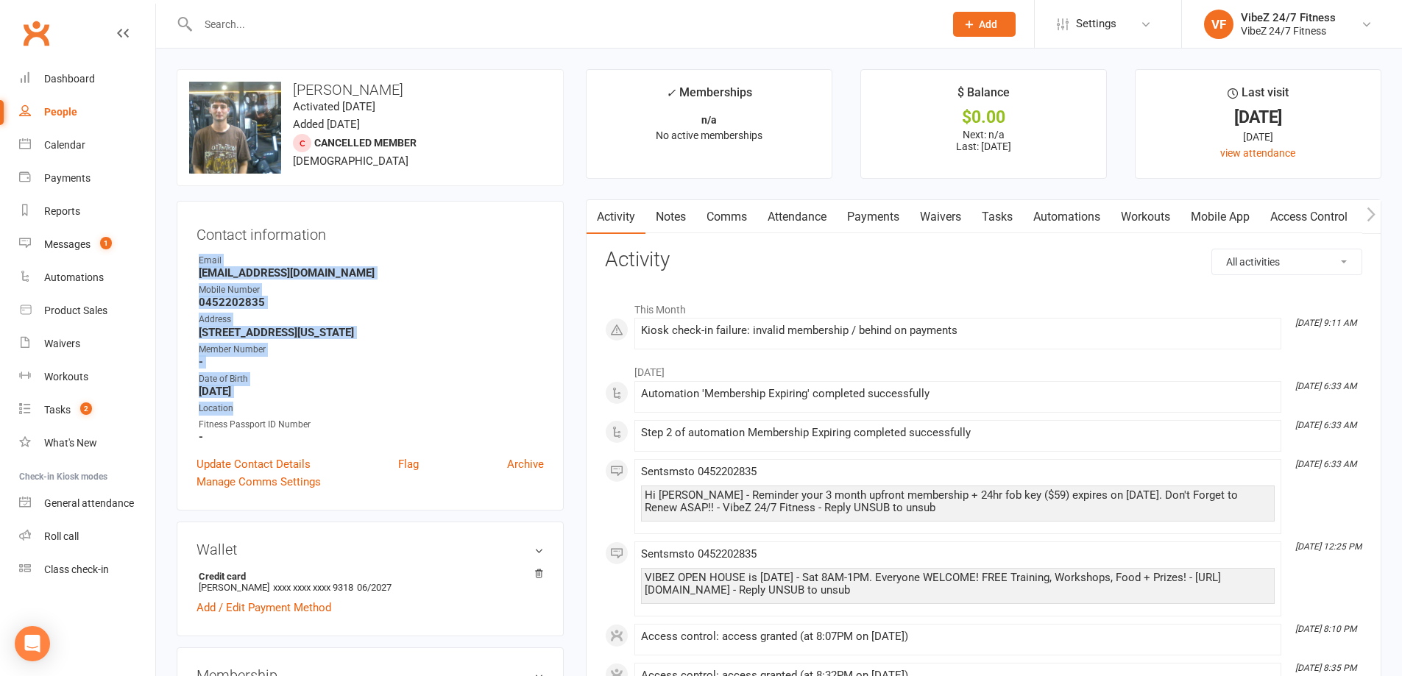
click at [490, 196] on contact-information "upload photo change photo [PERSON_NAME] Activated [DATE] Added [DATE] Cancelled…" at bounding box center [370, 289] width 387 height 441
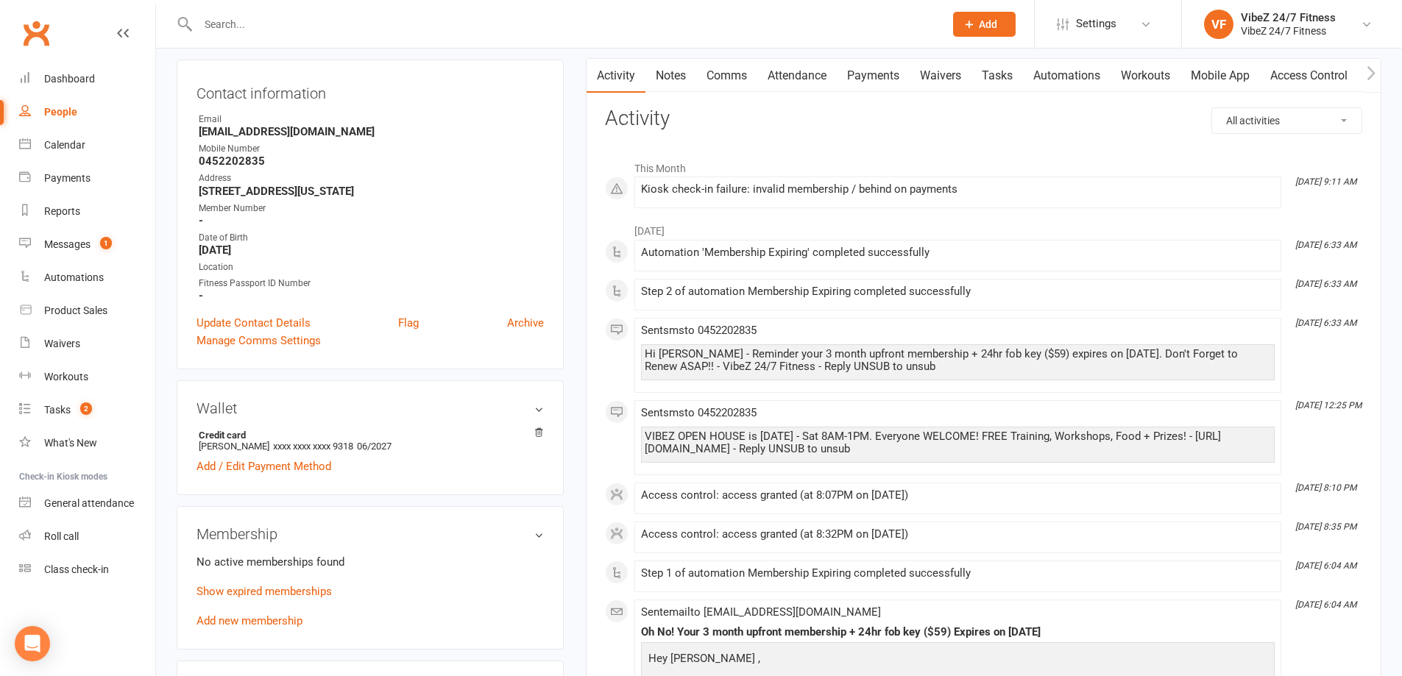
scroll to position [147, 0]
